Goal: Register for event/course

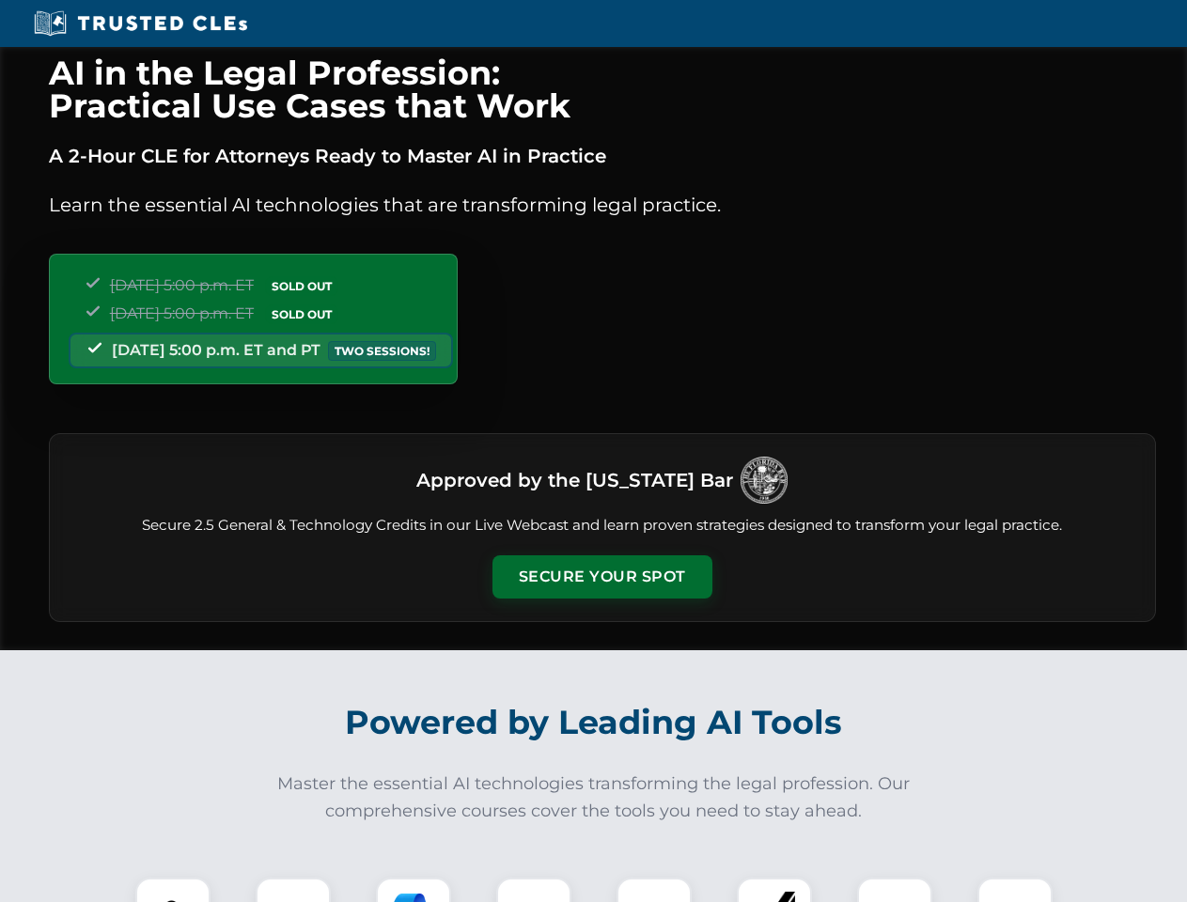
click at [601, 577] on button "Secure Your Spot" at bounding box center [602, 576] width 220 height 43
click at [173, 890] on img at bounding box center [173, 915] width 55 height 55
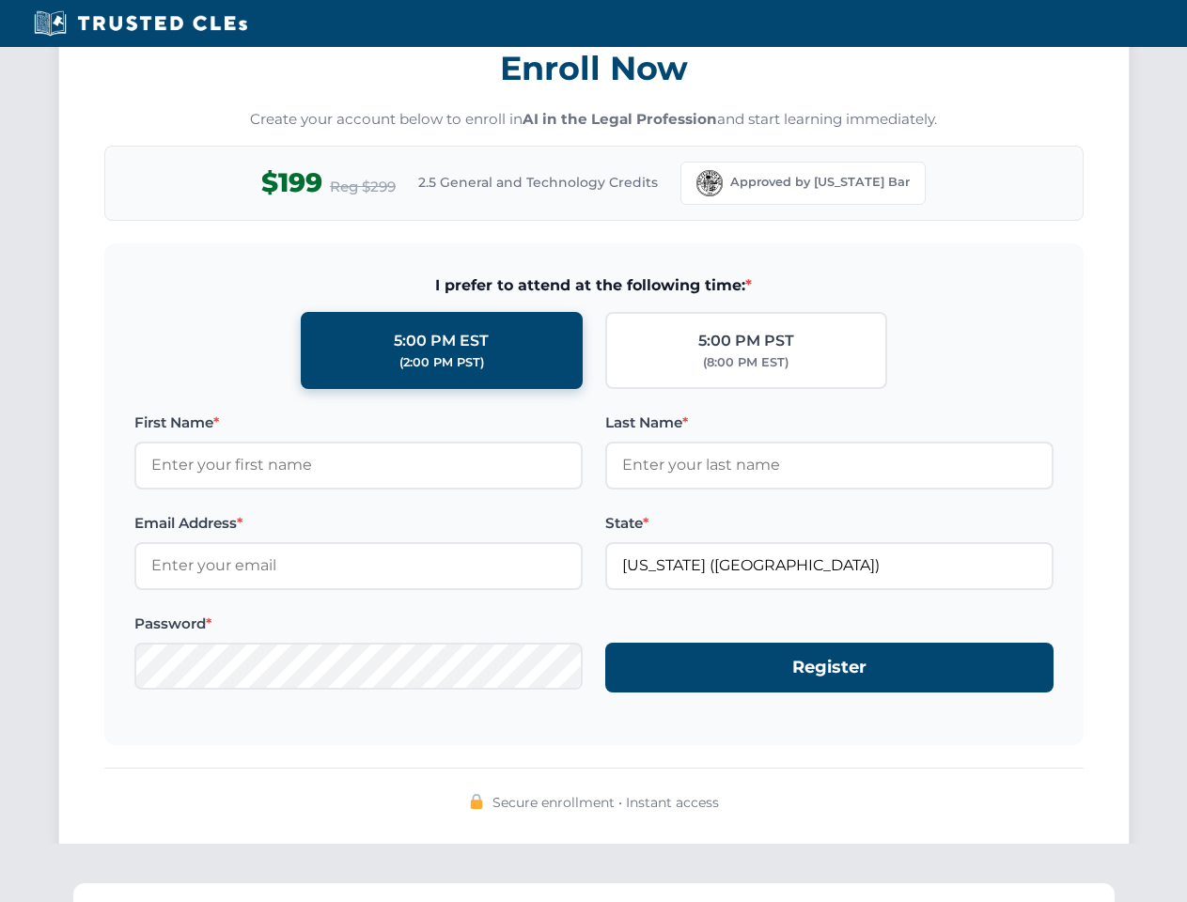
scroll to position [1845, 0]
